Goal: Task Accomplishment & Management: Manage account settings

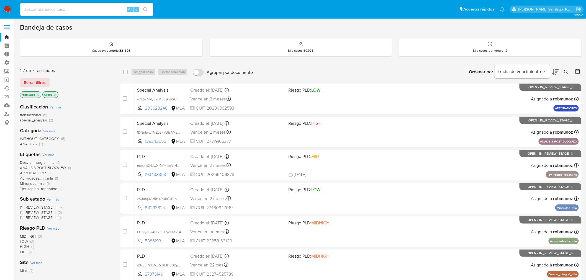
click at [55, 9] on input at bounding box center [86, 9] width 133 height 7
paste input "In1UH21CYoXstcdxrA8iNflq"
type input "In1UH21CYoXstcdxrA8iNflq"
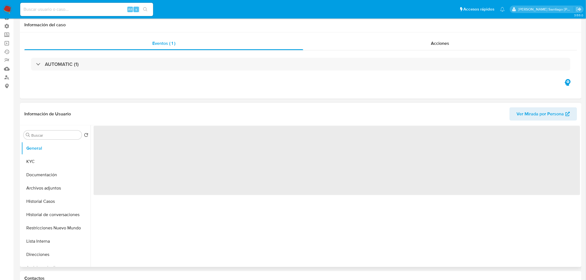
scroll to position [123, 0]
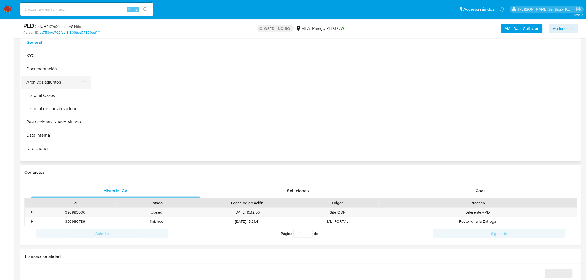
click at [60, 80] on button "Archivos adjuntos" at bounding box center [53, 82] width 65 height 13
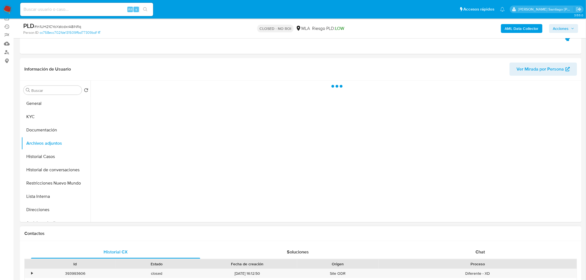
scroll to position [61, 0]
select select "10"
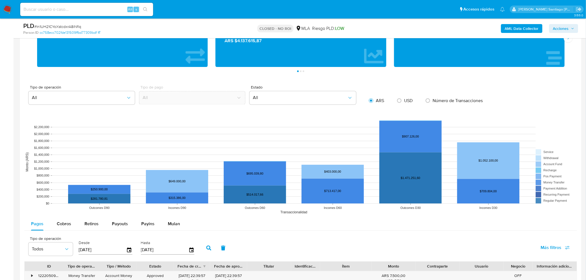
scroll to position [430, 0]
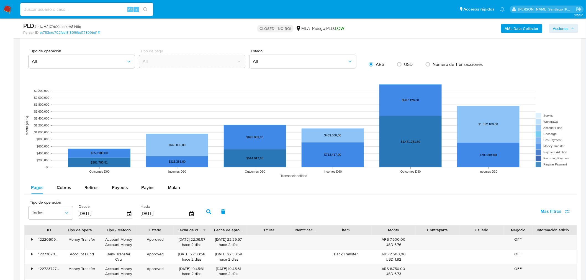
drag, startPoint x: 122, startPoint y: 185, endPoint x: 125, endPoint y: 196, distance: 11.6
click at [122, 185] on span "Payouts" at bounding box center [120, 188] width 16 height 6
select select "10"
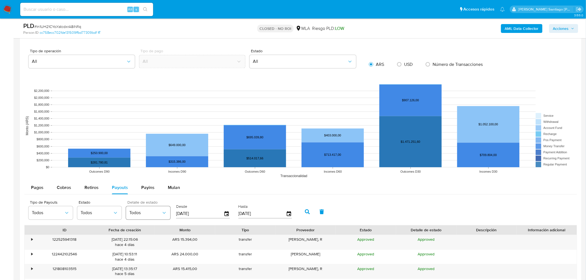
drag, startPoint x: 201, startPoint y: 212, endPoint x: 137, endPoint y: 214, distance: 64.8
click at [137, 214] on div "Tipo de Payouts Todos Estado Todos Detalle de estado Todos Desde 22/05/2025 Has…" at bounding box center [162, 211] width 272 height 22
type input "1_/__/____"
type input "11/09/2024"
type input "1_/__/____"
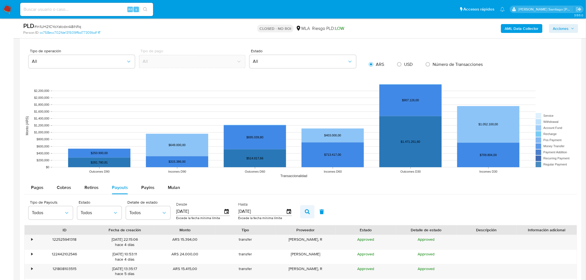
type input "11/09/2024"
click at [305, 213] on icon "button" at bounding box center [307, 212] width 5 height 5
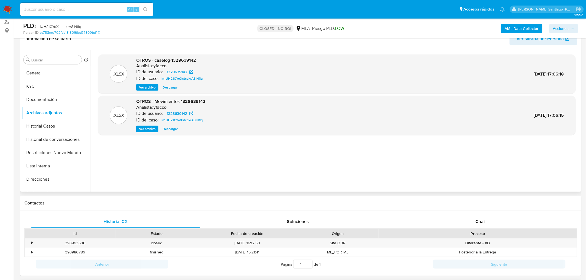
scroll to position [0, 0]
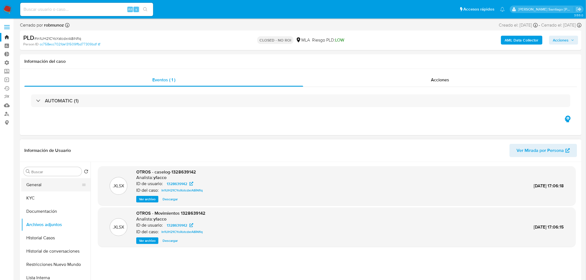
click at [52, 186] on button "General" at bounding box center [53, 184] width 65 height 13
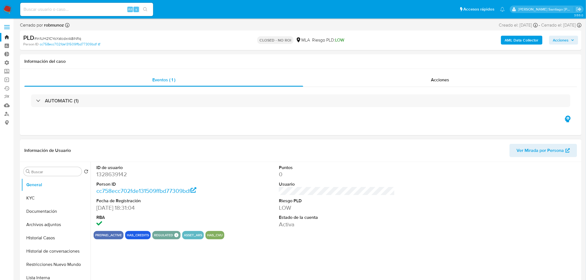
click at [110, 174] on dd "1328639142" at bounding box center [154, 174] width 116 height 8
copy dd "1328639142"
click at [6, 109] on link "Mulan" at bounding box center [33, 105] width 66 height 9
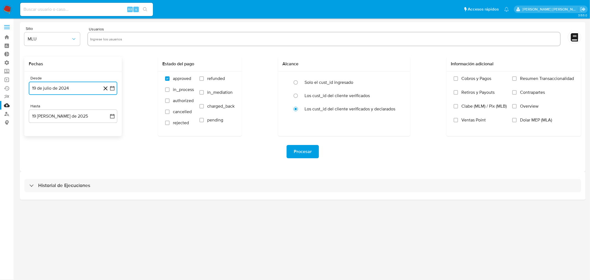
click at [88, 92] on button "19 de julio de 2024" at bounding box center [73, 88] width 89 height 13
click at [106, 107] on icon "Mes siguiente" at bounding box center [107, 108] width 7 height 7
click at [106, 108] on icon "Mes siguiente" at bounding box center [107, 108] width 7 height 7
click at [37, 110] on icon "Mes anterior" at bounding box center [38, 108] width 7 height 7
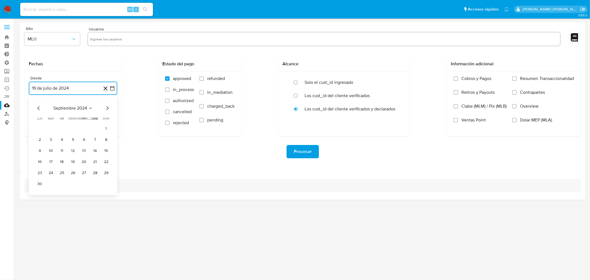
click at [52, 151] on button "10" at bounding box center [50, 150] width 9 height 9
click at [65, 116] on button "19 de agosto de 2025" at bounding box center [73, 116] width 89 height 13
click at [38, 139] on icon "Mes anterior" at bounding box center [38, 136] width 7 height 7
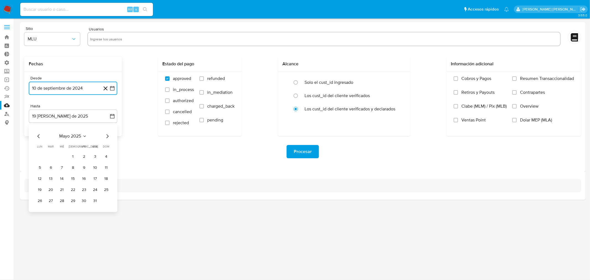
click at [38, 139] on icon "Mes anterior" at bounding box center [38, 136] width 7 height 7
click at [38, 139] on div "febrero 2025 febrero 2025 lun lunes mar martes mié miércoles jue jueves vie vie…" at bounding box center [72, 169] width 75 height 73
click at [40, 136] on icon "Mes anterior" at bounding box center [38, 136] width 7 height 7
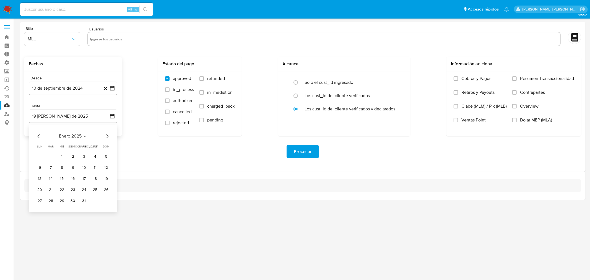
click at [39, 136] on icon "Mes anterior" at bounding box center [38, 136] width 7 height 7
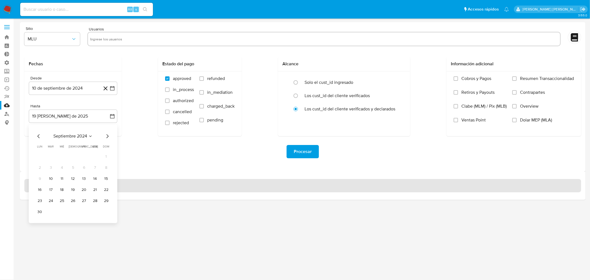
click at [51, 187] on button "17" at bounding box center [50, 189] width 9 height 9
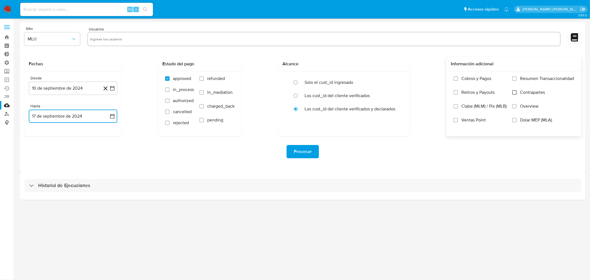
click at [516, 90] on input "Contrapartes" at bounding box center [515, 92] width 4 height 4
click at [456, 92] on input "Retiros y Payouts" at bounding box center [456, 92] width 4 height 4
click at [518, 121] on label "Dolar MEP (MLA)" at bounding box center [544, 124] width 62 height 14
click at [517, 121] on input "Dolar MEP (MLA)" at bounding box center [515, 120] width 4 height 4
click at [513, 123] on label "Dolar MEP (MLA)" at bounding box center [544, 124] width 62 height 14
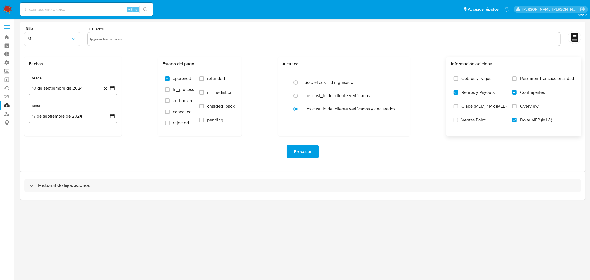
click at [513, 122] on input "Dolar MEP (MLA)" at bounding box center [515, 120] width 4 height 4
click at [291, 150] on button "Procesar" at bounding box center [303, 151] width 32 height 13
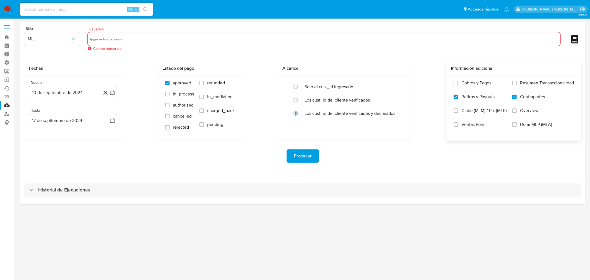
click at [179, 40] on input "text" at bounding box center [324, 39] width 468 height 9
type input "1328639142"
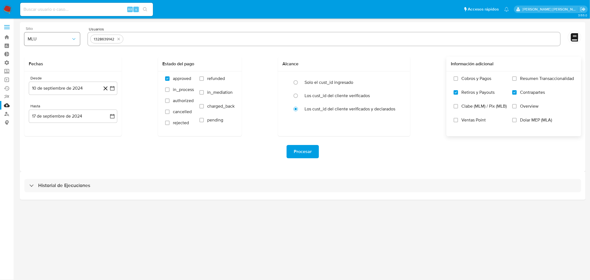
drag, startPoint x: 45, startPoint y: 39, endPoint x: 43, endPoint y: 45, distance: 6.2
click at [45, 39] on span "MLU" at bounding box center [49, 39] width 43 height 6
drag, startPoint x: 38, startPoint y: 51, endPoint x: 43, endPoint y: 53, distance: 4.9
click at [38, 52] on div "MLA" at bounding box center [51, 53] width 46 height 13
click at [306, 153] on span "Procesar" at bounding box center [303, 152] width 18 height 12
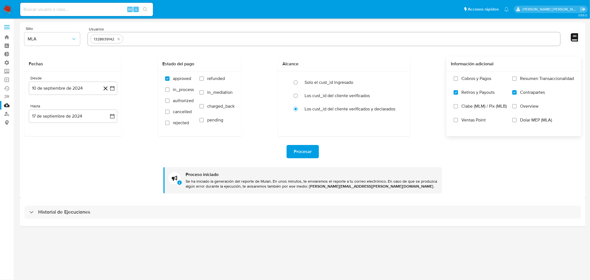
click at [30, 5] on div "Alt s" at bounding box center [86, 9] width 133 height 13
click at [34, 9] on input at bounding box center [86, 9] width 133 height 7
paste input "135530440"
type input "135530440"
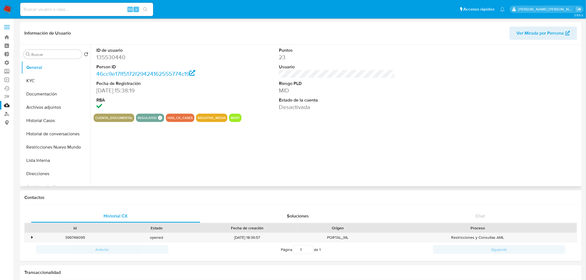
select select "10"
click at [61, 146] on button "Restricciones Nuevo Mundo" at bounding box center [53, 147] width 65 height 13
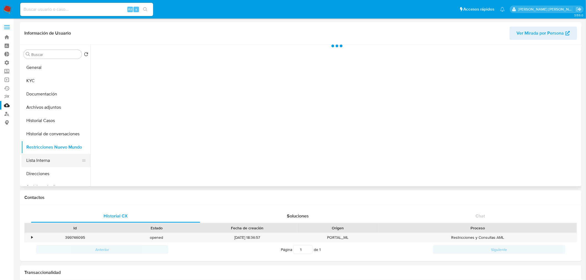
click at [64, 161] on button "Lista Interna" at bounding box center [53, 160] width 65 height 13
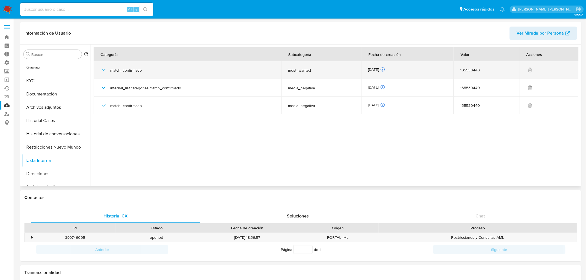
click at [102, 74] on div "match_confirmado" at bounding box center [187, 70] width 174 height 18
click at [103, 70] on icon "button" at bounding box center [104, 70] width 4 height 2
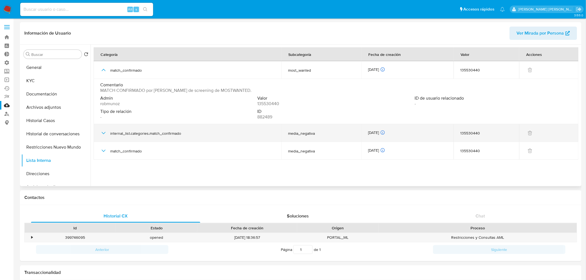
click at [103, 133] on icon "button" at bounding box center [103, 133] width 7 height 7
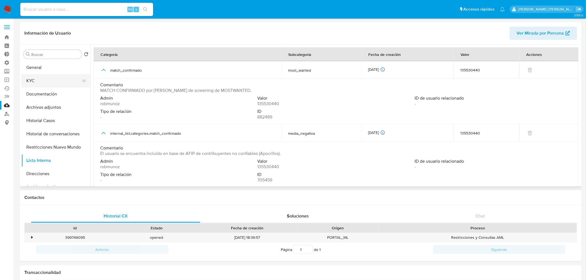
click at [35, 80] on button "KYC" at bounding box center [53, 80] width 65 height 13
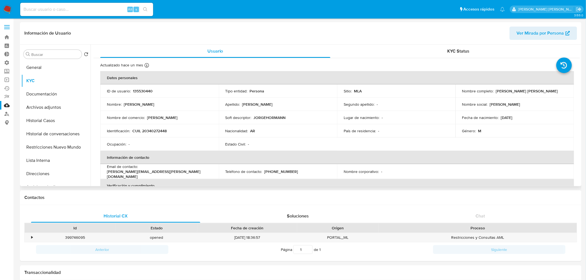
click at [151, 131] on p "CUIL 20340272448" at bounding box center [149, 130] width 34 height 5
copy p "20340272448"
click at [139, 89] on p "135530440" at bounding box center [143, 91] width 20 height 5
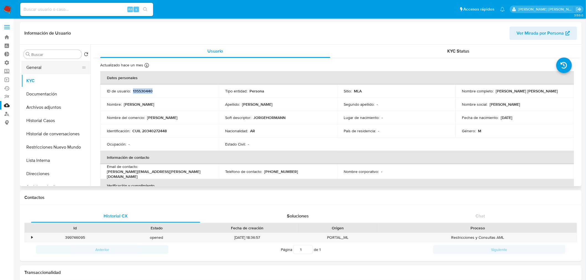
copy p "135530440"
click at [56, 120] on button "Historial Casos" at bounding box center [53, 120] width 65 height 13
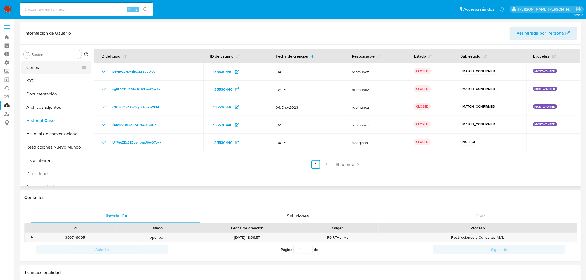
click at [38, 68] on button "General" at bounding box center [53, 67] width 65 height 13
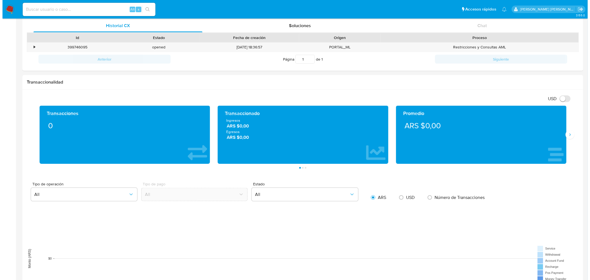
scroll to position [78, 0]
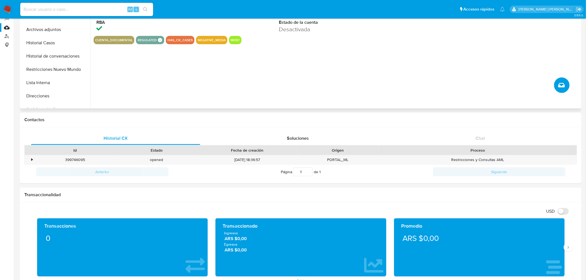
click at [563, 82] on icon "Crear caso manual" at bounding box center [561, 85] width 7 height 7
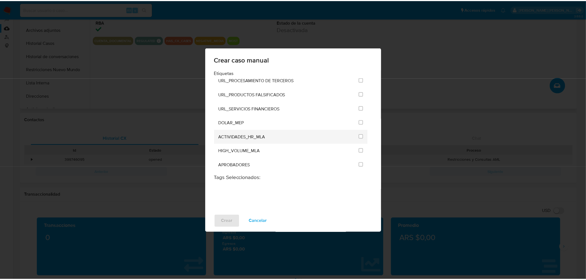
scroll to position [1076, 0]
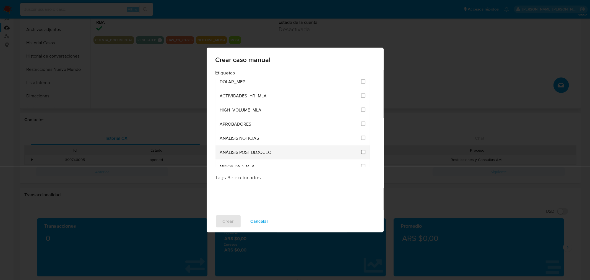
click at [363, 150] on input "3249" at bounding box center [363, 152] width 4 height 4
checkbox input "true"
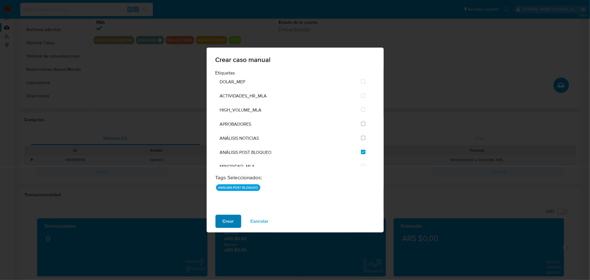
click at [223, 224] on span "Crear" at bounding box center [228, 221] width 11 height 12
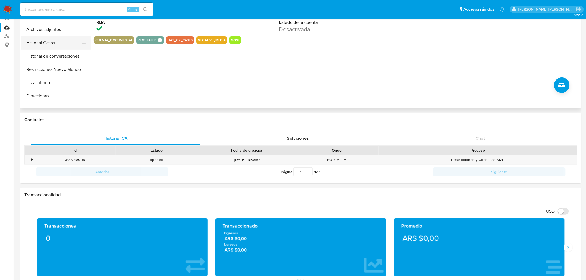
click at [41, 46] on button "Historial Casos" at bounding box center [53, 42] width 65 height 13
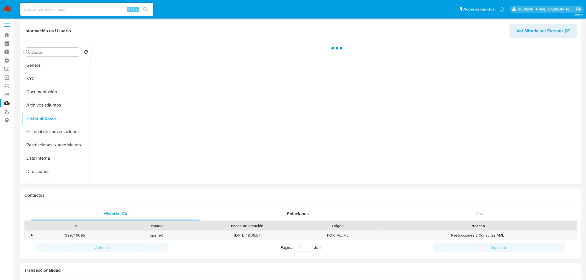
scroll to position [0, 0]
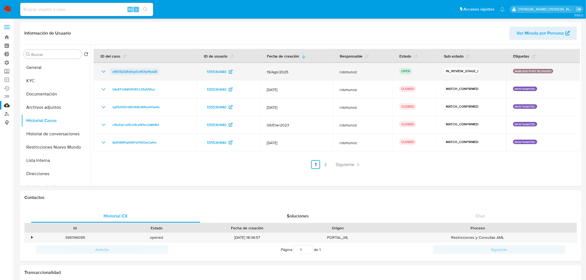
click at [134, 74] on span "xKN7Ij2QReEypGd4OipPpda8" at bounding box center [134, 71] width 45 height 7
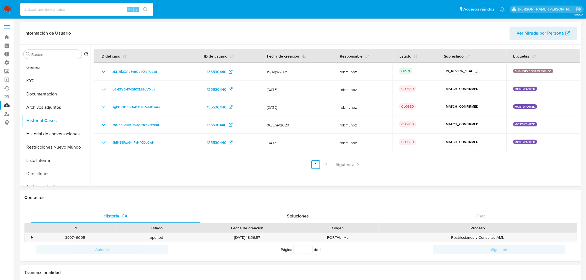
click at [48, 10] on input at bounding box center [86, 9] width 133 height 7
paste input "1328639142"
type input "1328639142"
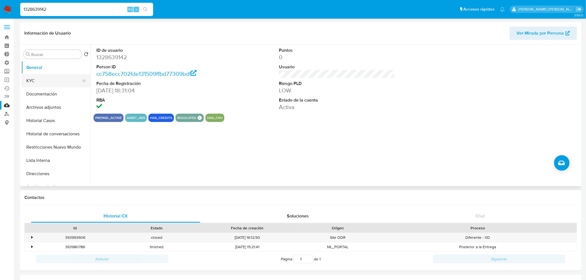
select select "10"
click at [55, 81] on button "KYC" at bounding box center [53, 80] width 65 height 13
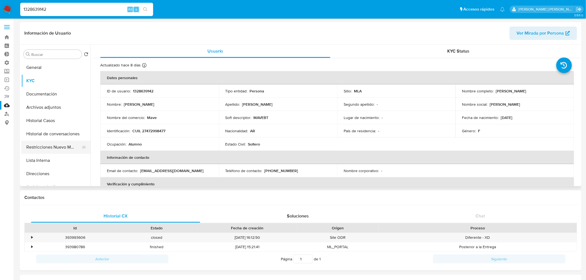
click at [52, 147] on button "Restricciones Nuevo Mundo" at bounding box center [53, 147] width 65 height 13
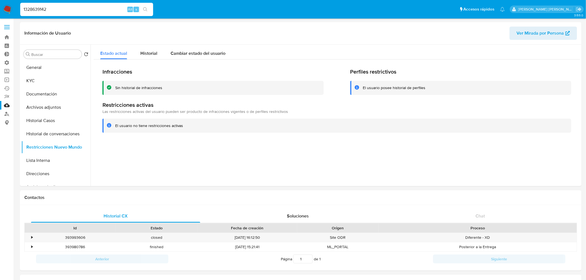
click at [112, 9] on input "1328639142" at bounding box center [86, 9] width 133 height 7
paste input "5530440"
type input "135530440"
click at [67, 146] on button "Restricciones Nuevo Mundo" at bounding box center [53, 147] width 65 height 13
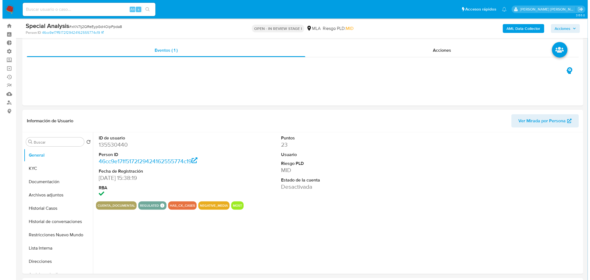
scroll to position [31, 0]
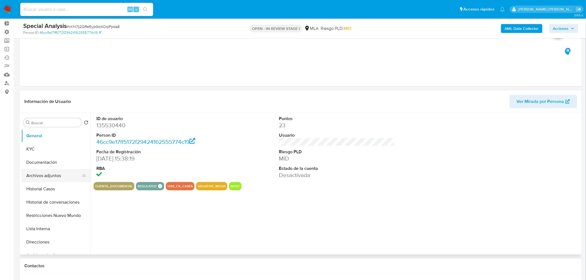
click at [41, 176] on button "Archivos adjuntos" at bounding box center [53, 175] width 65 height 13
select select "10"
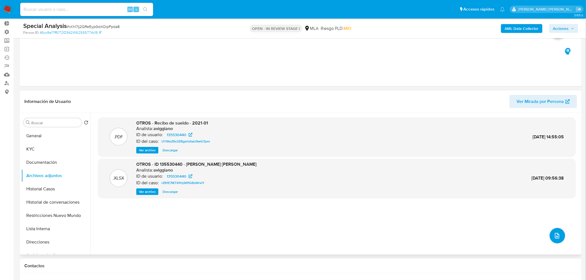
click at [557, 237] on icon "upload-file" at bounding box center [557, 236] width 4 height 6
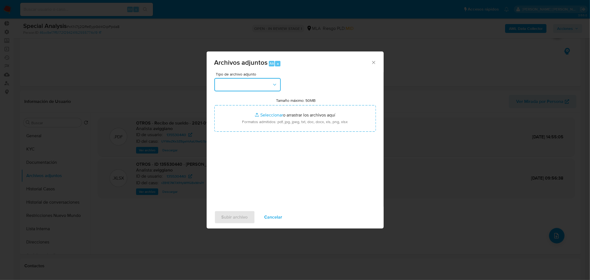
drag, startPoint x: 261, startPoint y: 83, endPoint x: 258, endPoint y: 90, distance: 7.4
click at [261, 83] on button "button" at bounding box center [248, 84] width 66 height 13
click at [253, 98] on div "IDENTIFICACIÓN" at bounding box center [246, 99] width 56 height 13
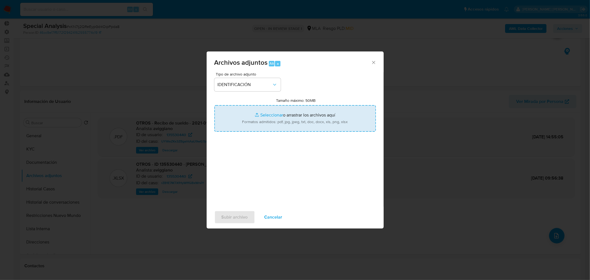
click at [281, 122] on input "Tamaño máximo: 50MB Seleccionar archivos" at bounding box center [296, 118] width 162 height 27
type input "C:\fakepath\Recibo 06.2025- Hormann Arrieta Jorge.png"
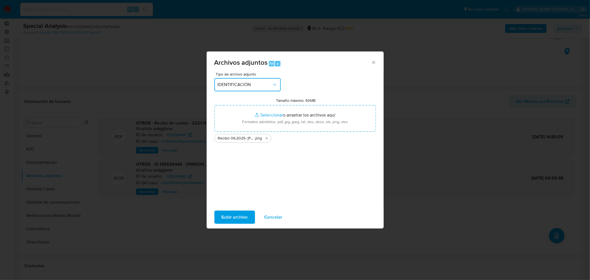
click at [265, 85] on span "IDENTIFICACIÓN" at bounding box center [245, 85] width 54 height 6
drag, startPoint x: 249, startPoint y: 134, endPoint x: 249, endPoint y: 139, distance: 5.3
click at [249, 130] on span "Recibos de sueldo" at bounding box center [236, 128] width 36 height 6
click at [244, 212] on span "Subir archivo" at bounding box center [235, 217] width 26 height 12
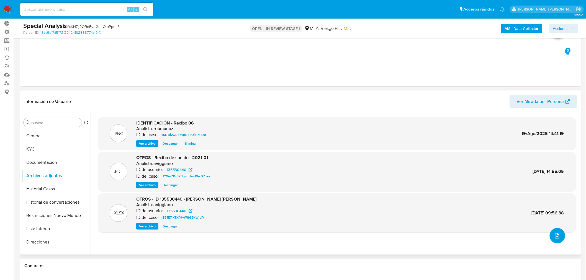
click at [557, 235] on icon "upload-file" at bounding box center [557, 235] width 7 height 7
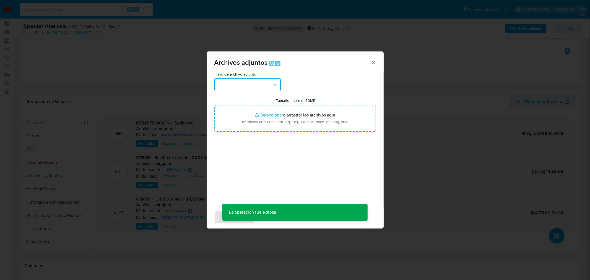
click at [268, 84] on button "button" at bounding box center [248, 84] width 66 height 13
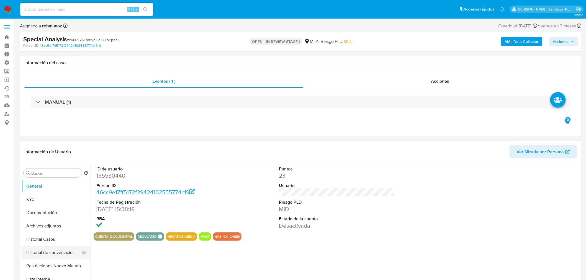
select select "10"
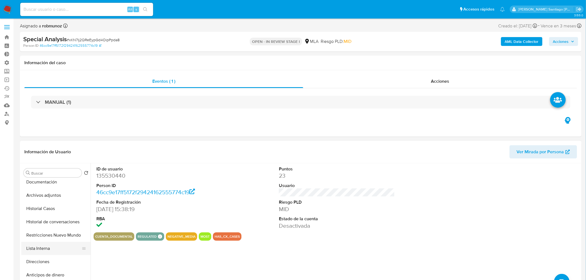
click at [54, 245] on button "Lista Interna" at bounding box center [53, 248] width 65 height 13
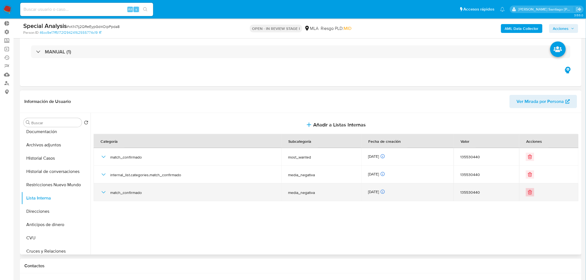
click at [527, 192] on icon "Eliminar" at bounding box center [530, 193] width 6 height 6
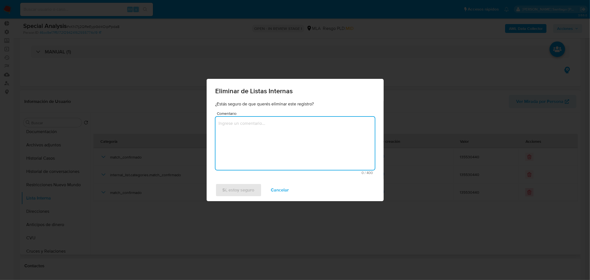
click at [242, 150] on textarea "Comentario" at bounding box center [295, 143] width 159 height 53
drag, startPoint x: 305, startPoint y: 125, endPoint x: 87, endPoint y: 126, distance: 217.3
click at [87, 126] on div "Eliminar de Listas Internas ¿Estás seguro de que querés eliminar este registro?…" at bounding box center [295, 140] width 590 height 280
type textarea "Ya no se encuentra en lista mencionada"
click at [233, 190] on span "Sí, estoy seguro" at bounding box center [239, 190] width 32 height 12
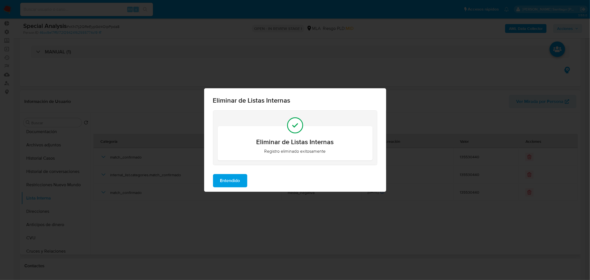
drag, startPoint x: 234, startPoint y: 179, endPoint x: 397, endPoint y: 203, distance: 164.6
click at [234, 179] on span "Entendido" at bounding box center [230, 181] width 20 height 12
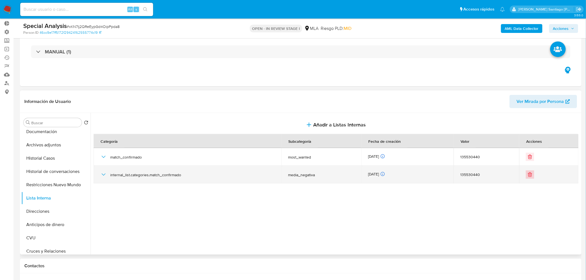
click at [528, 176] on icon "Eliminar" at bounding box center [529, 174] width 3 height 3
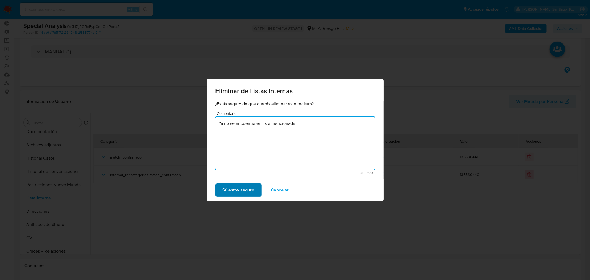
type textarea "Ya no se encuentra en lista mencionada"
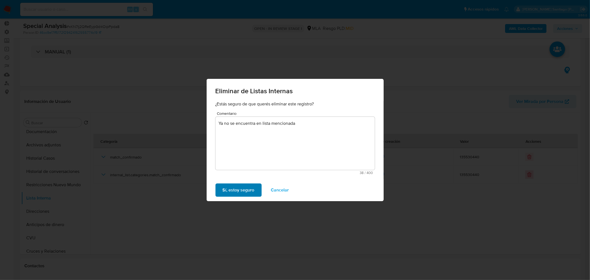
click at [228, 192] on span "Sí, estoy seguro" at bounding box center [239, 190] width 32 height 12
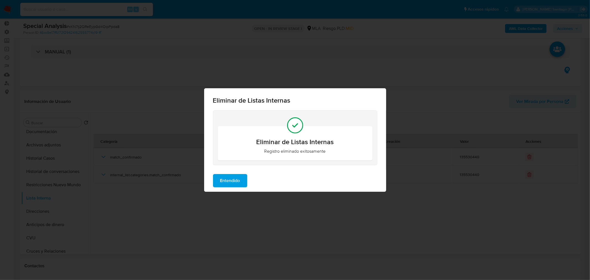
click at [223, 175] on span "Entendido" at bounding box center [230, 181] width 20 height 12
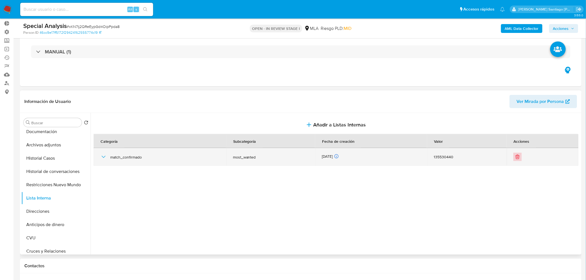
click at [515, 159] on icon "Eliminar" at bounding box center [518, 157] width 6 height 6
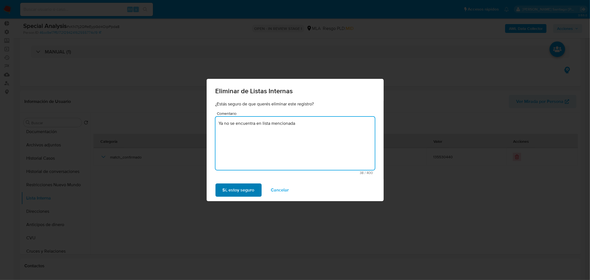
type textarea "Ya no se encuentra en lista mencionada"
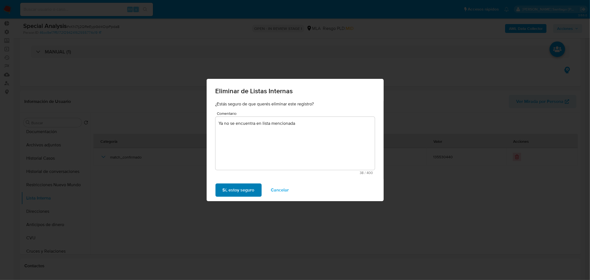
click at [234, 192] on span "Sí, estoy seguro" at bounding box center [239, 190] width 32 height 12
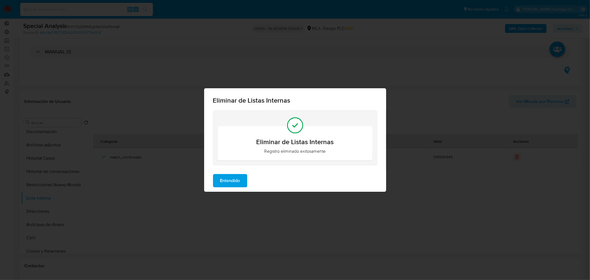
click at [241, 179] on button "Entendido" at bounding box center [230, 180] width 34 height 13
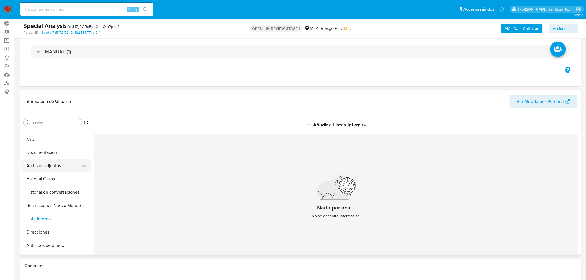
scroll to position [0, 0]
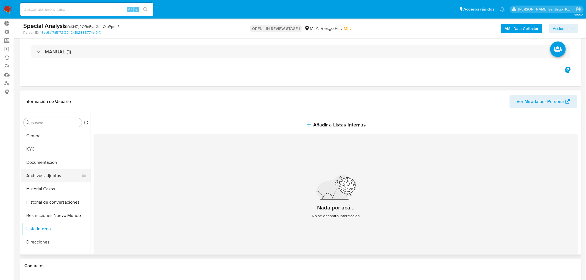
click at [43, 178] on button "Archivos adjuntos" at bounding box center [53, 175] width 65 height 13
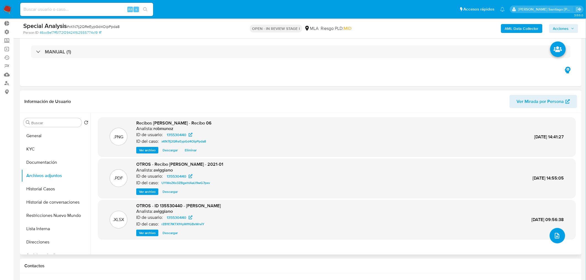
click at [558, 239] on button "upload-file" at bounding box center [556, 235] width 15 height 15
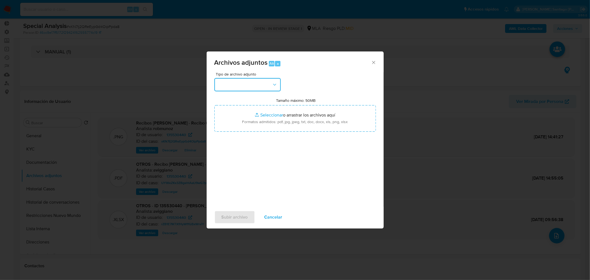
click at [246, 84] on button "button" at bounding box center [248, 84] width 66 height 13
click at [233, 100] on span "IDENTIFICACIÓN" at bounding box center [234, 100] width 33 height 6
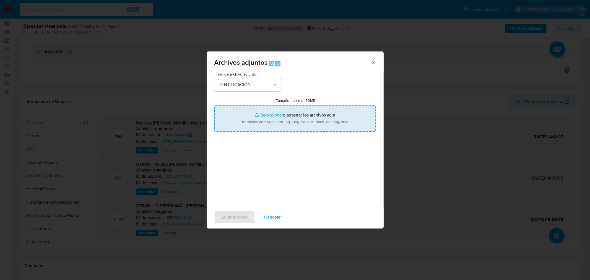
click at [261, 115] on input "Tamaño máximo: 50MB Seleccionar archivos" at bounding box center [296, 118] width 162 height 27
type input "C:\fakepath\Constancia de Inscripcion- ARCA.pdf"
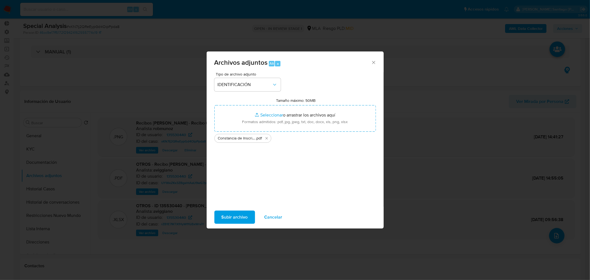
click at [247, 218] on span "Subir archivo" at bounding box center [235, 217] width 26 height 12
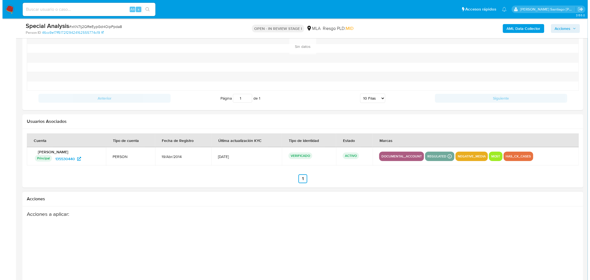
scroll to position [731, 0]
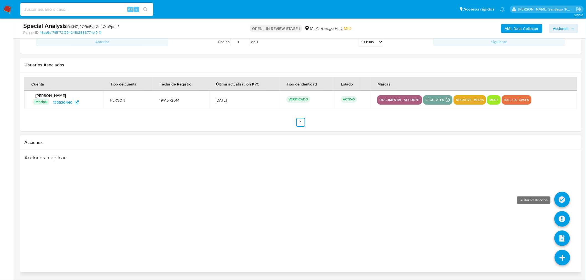
click at [564, 195] on icon at bounding box center [561, 199] width 15 height 15
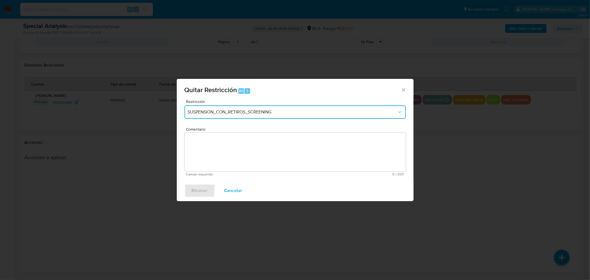
click at [287, 115] on span "SUSPENSION_CON_RETIROS_SCREENING" at bounding box center [292, 112] width 209 height 6
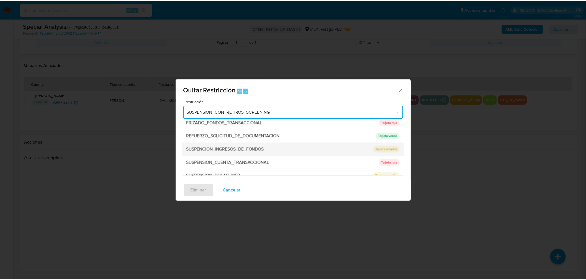
scroll to position [144, 0]
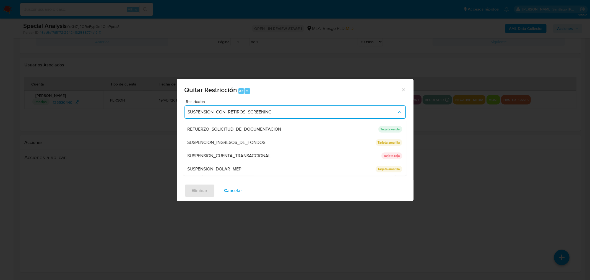
click at [285, 154] on div "SUSPENSION_CUENTA_TRANSACCIONAL" at bounding box center [283, 155] width 191 height 13
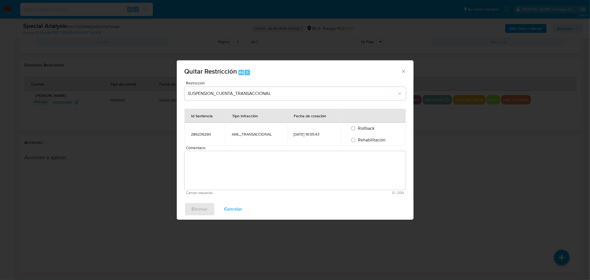
drag, startPoint x: 366, startPoint y: 139, endPoint x: 360, endPoint y: 173, distance: 34.0
click at [366, 140] on span "Rehabilitación" at bounding box center [372, 140] width 28 height 6
click at [358, 140] on input "Rehabilitación" at bounding box center [353, 140] width 9 height 9
radio input "true"
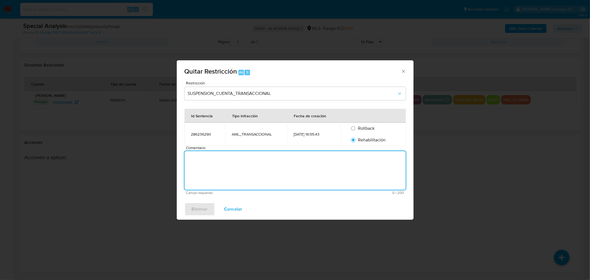
click at [360, 173] on textarea "Comentario" at bounding box center [295, 170] width 221 height 39
type textarea "AML"
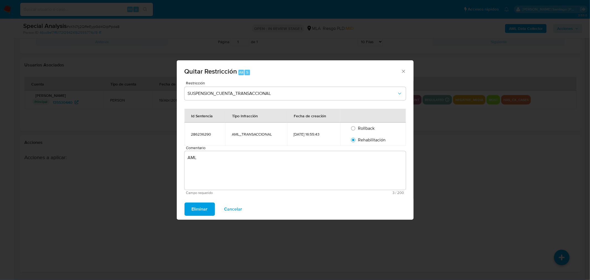
click at [198, 206] on span "Eliminar" at bounding box center [200, 209] width 16 height 12
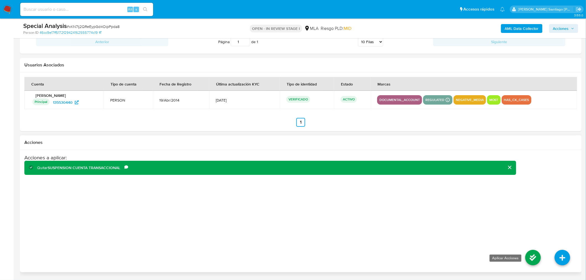
click at [538, 257] on icon at bounding box center [532, 257] width 15 height 15
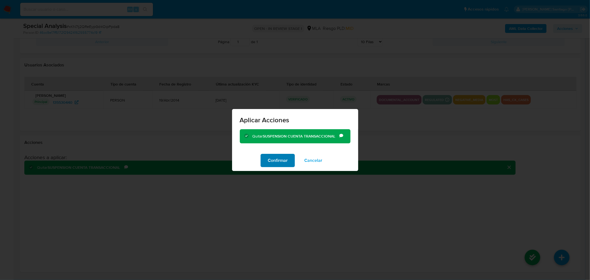
click at [288, 162] on span "Confirmar" at bounding box center [278, 160] width 20 height 12
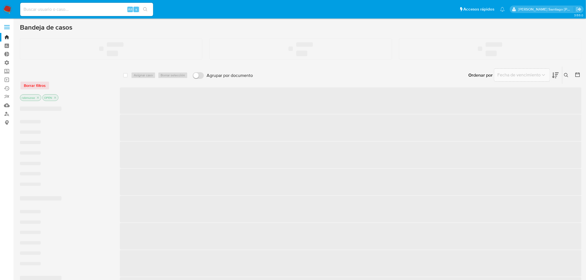
click at [94, 6] on input at bounding box center [86, 9] width 133 height 7
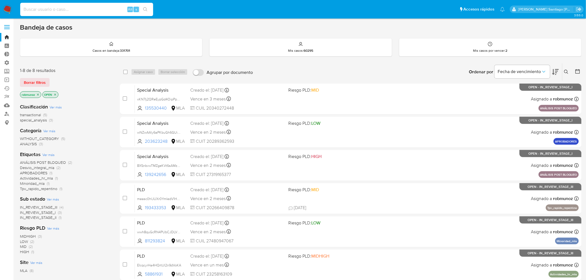
paste input "135530440"
type input "135530440"
click at [144, 4] on div "135530440 Alt s" at bounding box center [86, 9] width 133 height 13
click at [150, 10] on button "search-icon" at bounding box center [144, 10] width 11 height 8
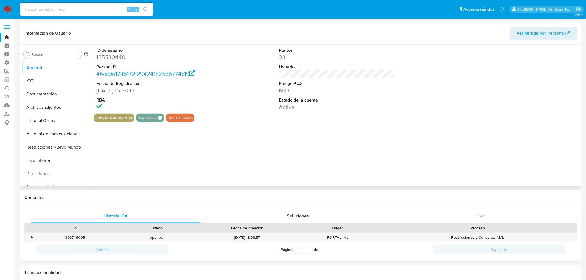
select select "10"
click at [63, 145] on button "Restricciones Nuevo Mundo" at bounding box center [53, 147] width 65 height 13
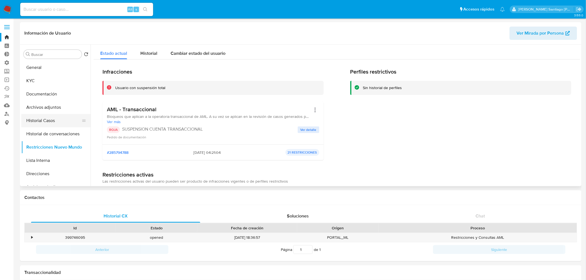
click at [52, 123] on button "Historial Casos" at bounding box center [53, 120] width 65 height 13
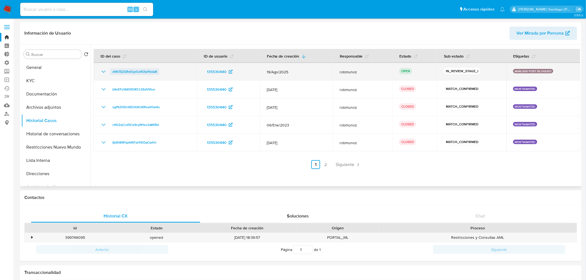
click at [152, 72] on span "xKN7Ij2QReEypGd4OipPpda8" at bounding box center [134, 71] width 45 height 7
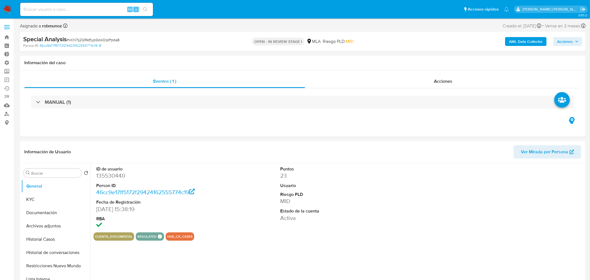
select select "10"
click at [68, 265] on button "Restricciones Nuevo Mundo" at bounding box center [53, 265] width 65 height 13
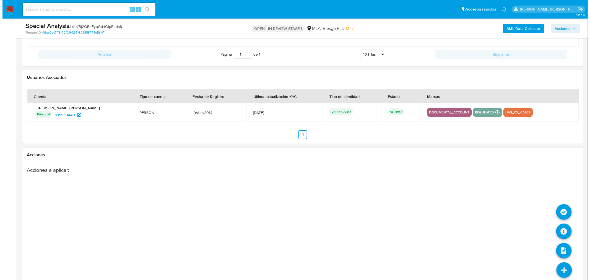
scroll to position [731, 0]
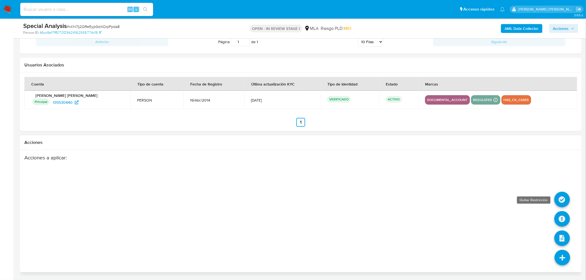
click at [562, 204] on icon at bounding box center [561, 199] width 15 height 15
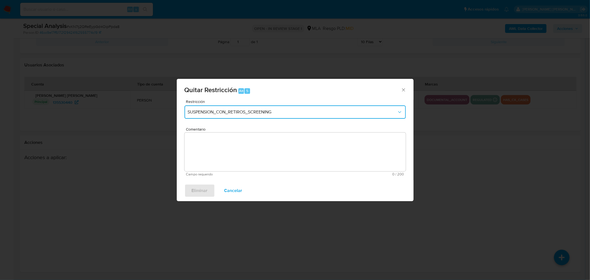
click at [225, 112] on span "SUSPENSION_CON_RETIROS_SCREENING" at bounding box center [292, 112] width 209 height 6
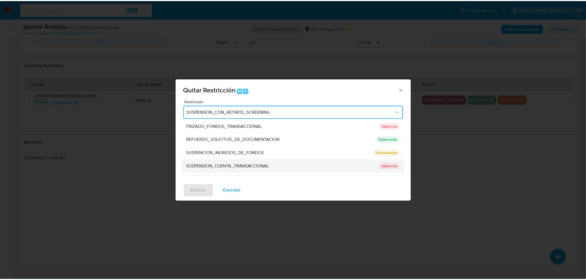
scroll to position [144, 0]
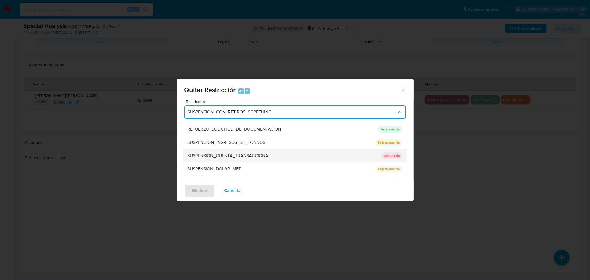
click at [280, 156] on div "SUSPENSION_CUENTA_TRANSACCIONAL" at bounding box center [283, 155] width 191 height 13
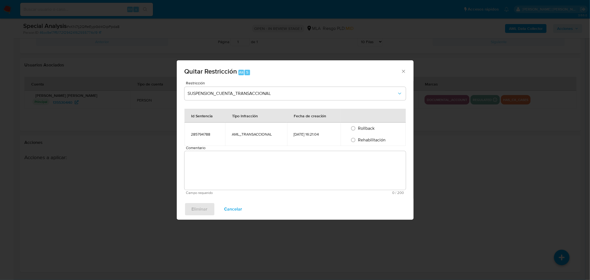
drag, startPoint x: 357, startPoint y: 139, endPoint x: 353, endPoint y: 162, distance: 22.6
click at [357, 142] on input "Rehabilitación" at bounding box center [353, 140] width 9 height 9
radio input "true"
click at [355, 165] on textarea "Comentario" at bounding box center [295, 170] width 221 height 39
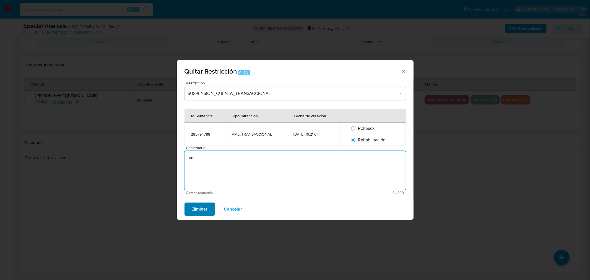
type textarea "aml"
click at [205, 211] on span "Eliminar" at bounding box center [200, 209] width 16 height 12
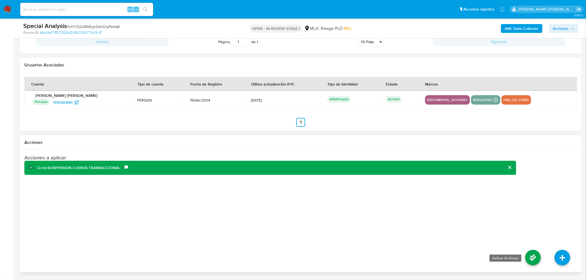
click at [531, 255] on icon at bounding box center [532, 257] width 15 height 15
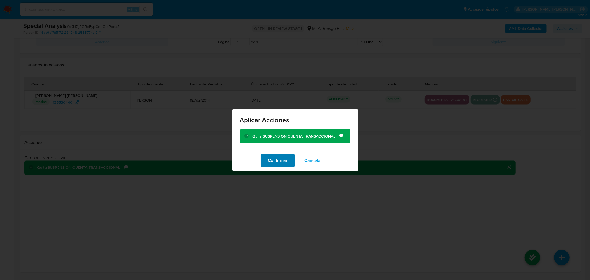
click at [289, 160] on button "Confirmar" at bounding box center [278, 160] width 34 height 13
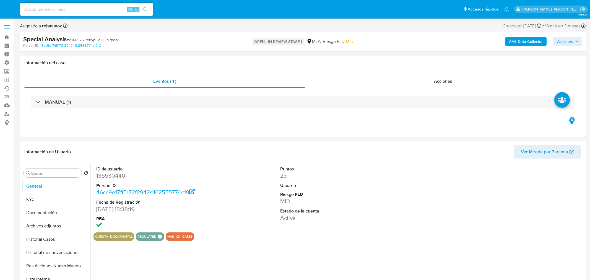
select select "10"
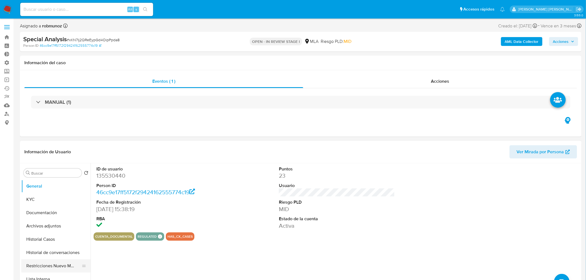
click at [61, 267] on button "Restricciones Nuevo Mundo" at bounding box center [53, 265] width 65 height 13
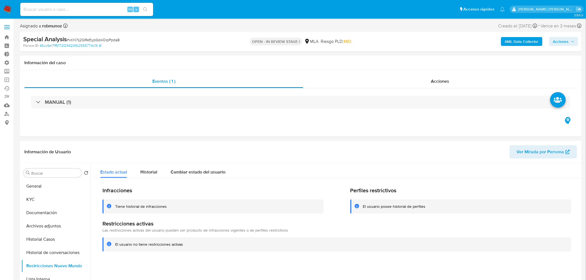
click at [576, 40] on button "Acciones" at bounding box center [563, 41] width 29 height 9
click at [377, 55] on button "Enviar comentario Alt c" at bounding box center [348, 59] width 63 height 14
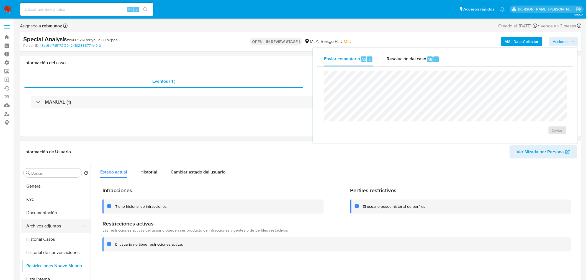
click at [49, 226] on button "Archivos adjuntos" at bounding box center [53, 225] width 65 height 13
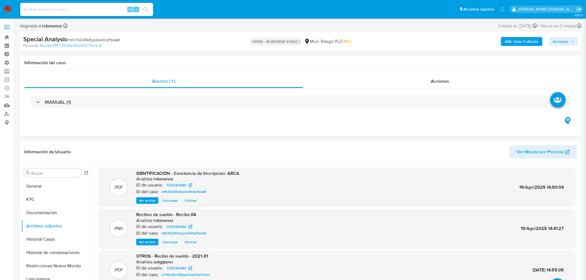
click at [569, 43] on span "Acciones" at bounding box center [561, 41] width 16 height 9
drag, startPoint x: 419, startPoint y: 56, endPoint x: 418, endPoint y: 69, distance: 13.3
click at [419, 56] on span "Resolución del caso" at bounding box center [406, 59] width 40 height 6
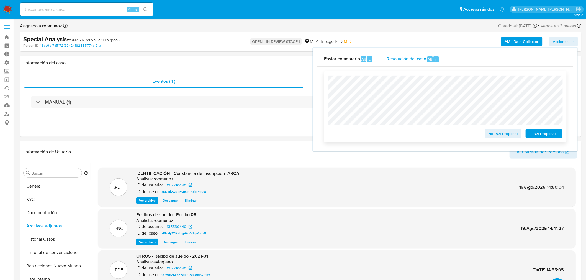
click at [505, 134] on span "No ROI Proposal" at bounding box center [503, 134] width 29 height 8
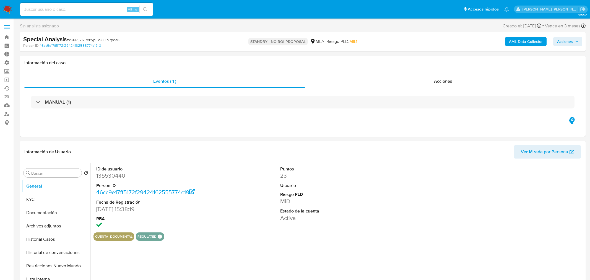
select select "10"
